Goal: Obtain resource: Download file/media

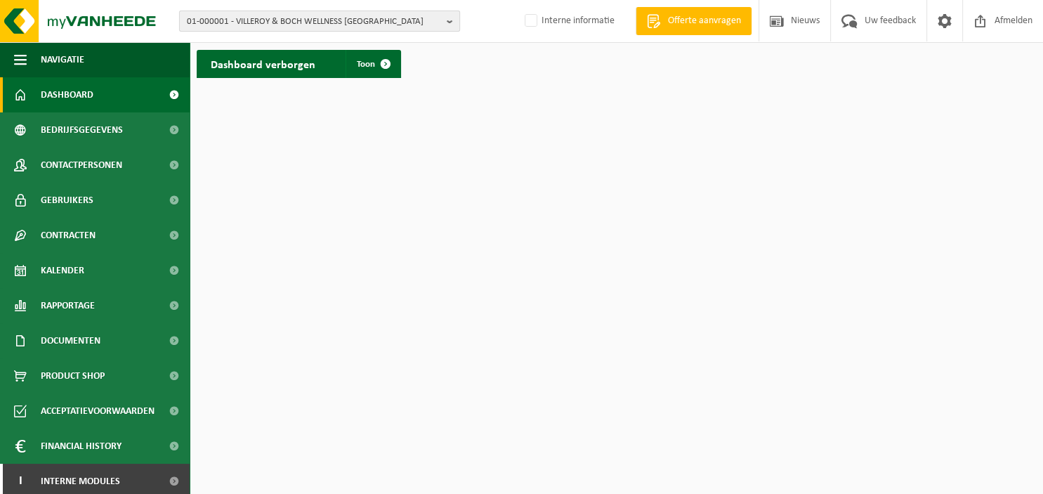
click at [454, 22] on b "button" at bounding box center [453, 21] width 13 height 20
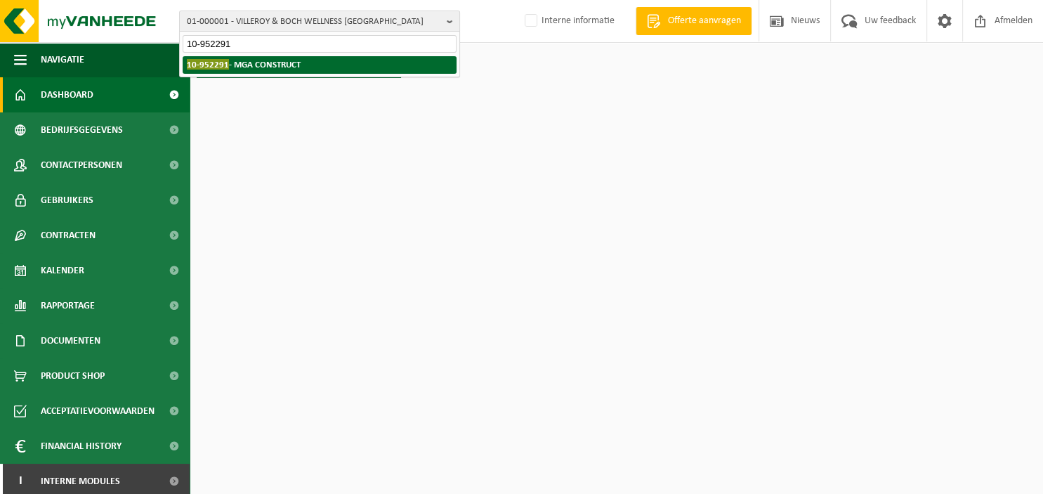
type input "10-952291"
click at [335, 62] on li "10-952291 - MGA CONSTRUCT" at bounding box center [320, 65] width 274 height 18
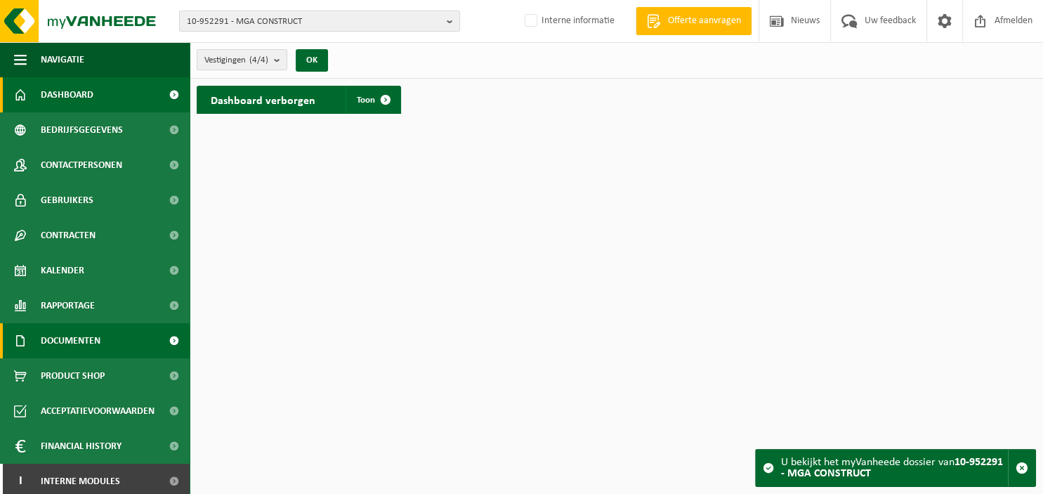
click at [92, 337] on span "Documenten" at bounding box center [71, 340] width 60 height 35
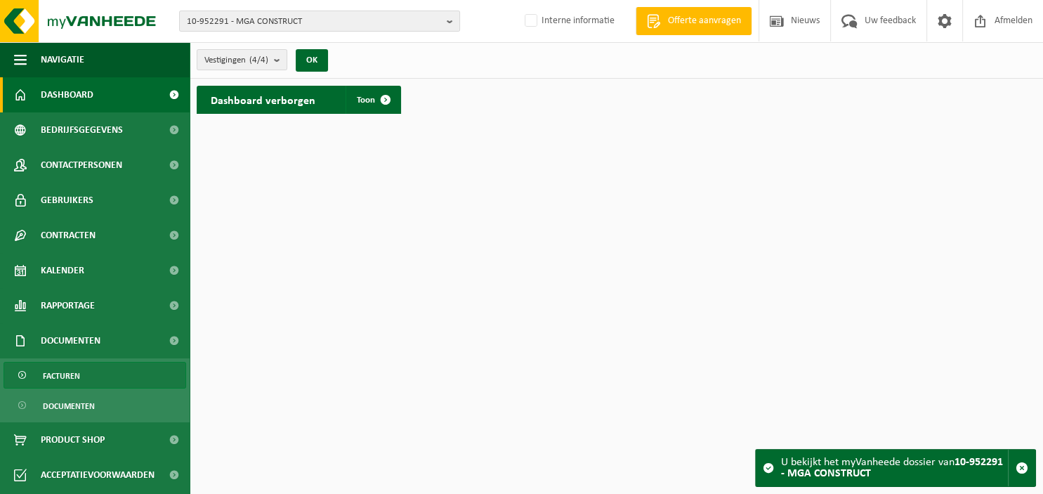
click at [89, 372] on link "Facturen" at bounding box center [95, 375] width 183 height 27
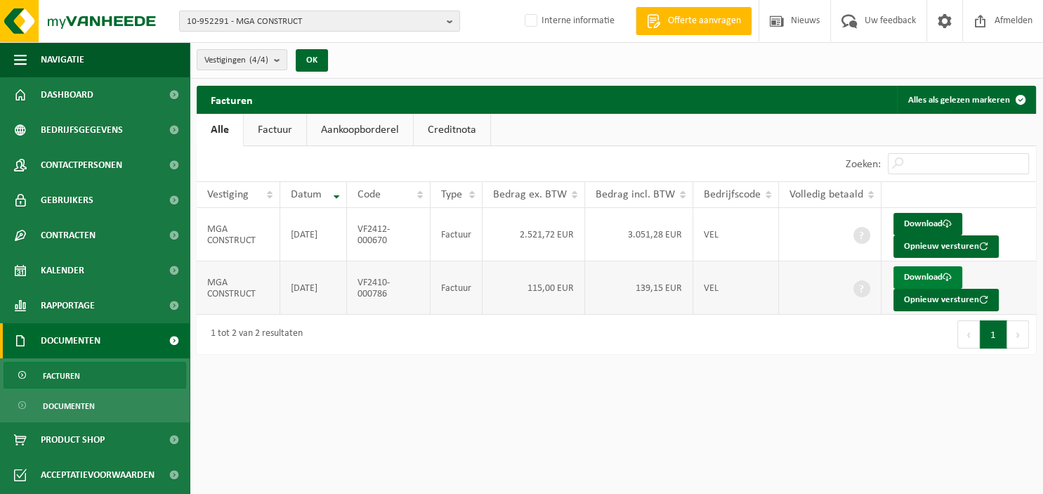
click at [906, 276] on link "Download" at bounding box center [928, 277] width 69 height 22
click at [929, 218] on link "Download" at bounding box center [928, 224] width 69 height 22
